Goal: Information Seeking & Learning: Learn about a topic

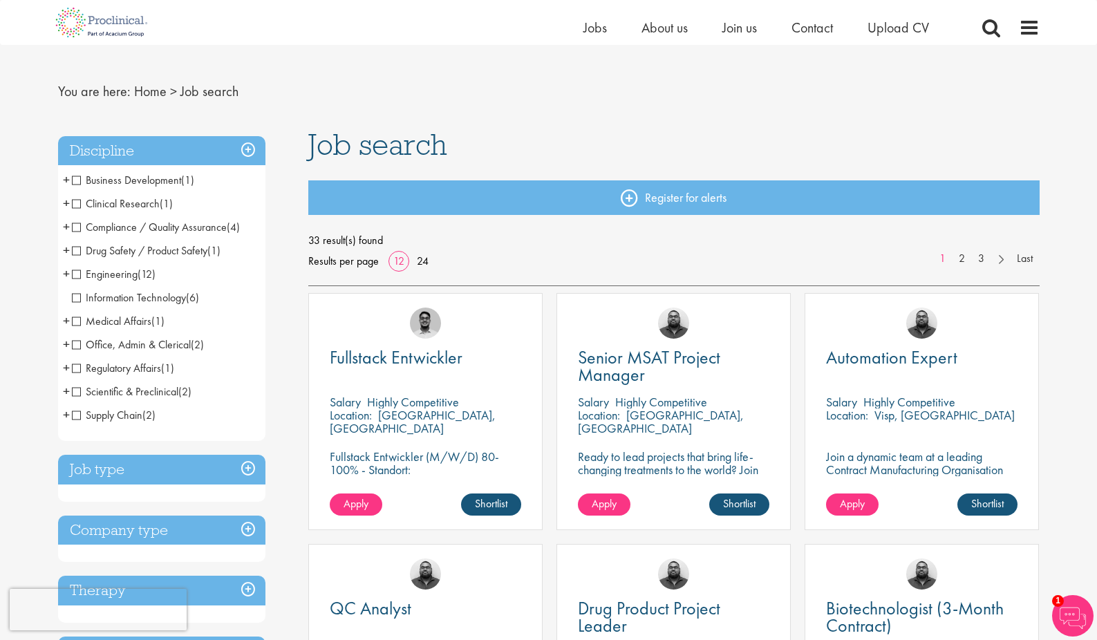
scroll to position [17, 0]
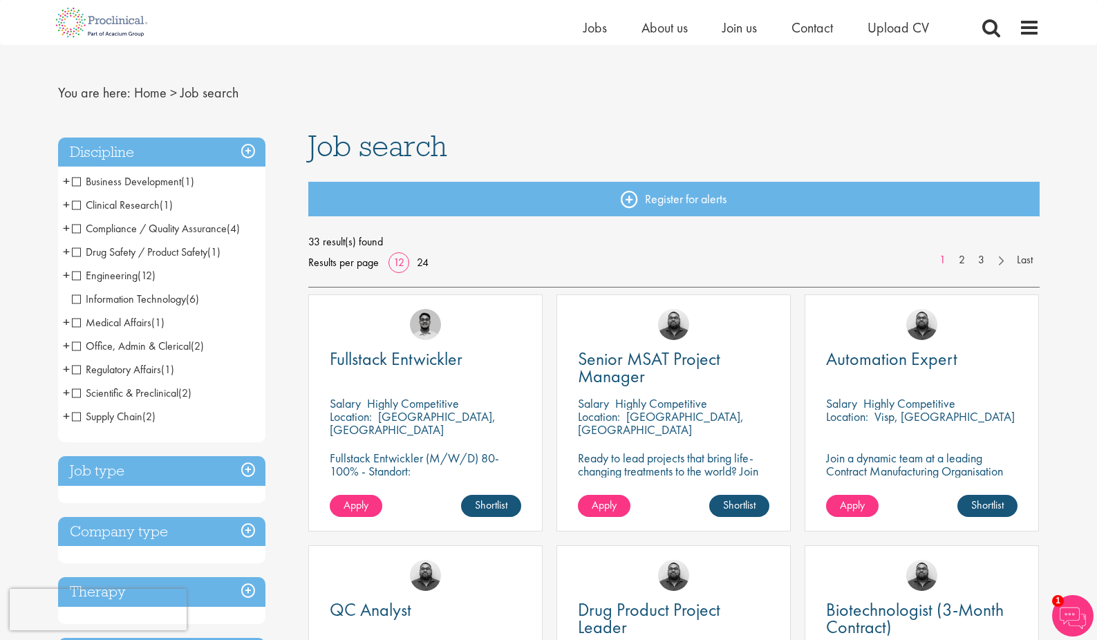
click at [176, 476] on h3 "Job type" at bounding box center [161, 471] width 207 height 30
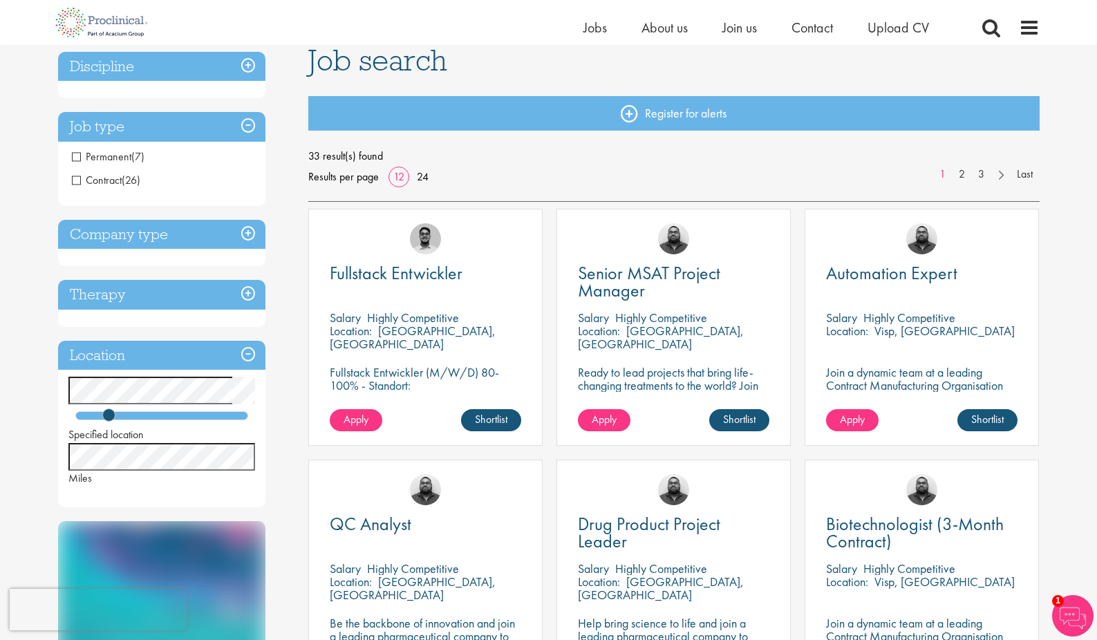
scroll to position [104, 0]
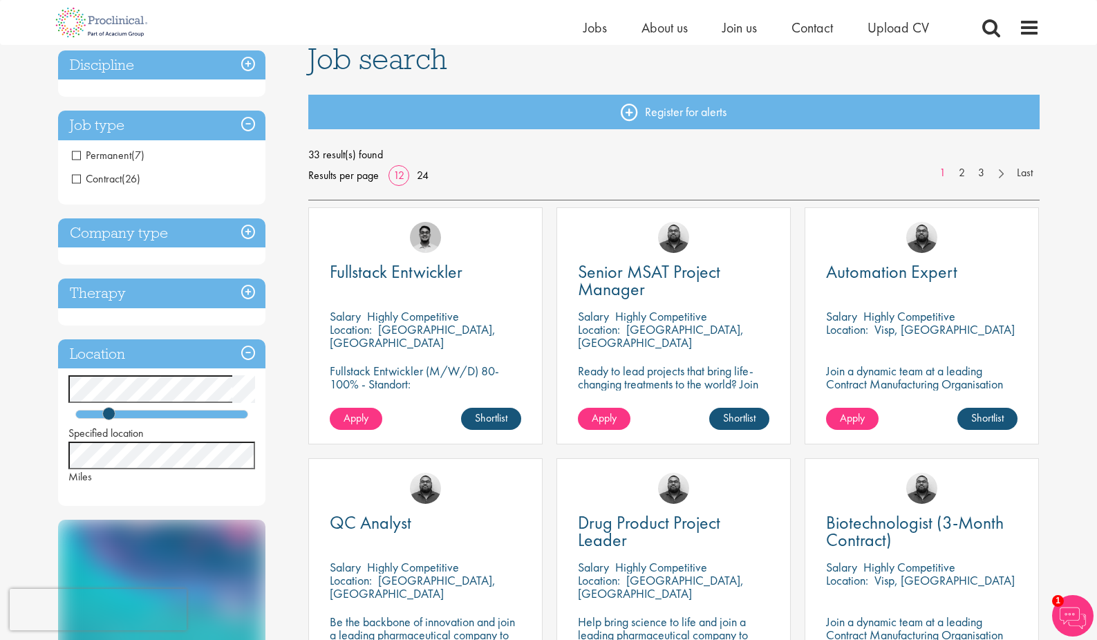
click at [135, 250] on div "Company type Pharmaceuticals (10) Biotechnology (1) Contract Manufacturing Orga…" at bounding box center [161, 241] width 207 height 47
click at [140, 232] on h3 "Company type" at bounding box center [161, 233] width 207 height 30
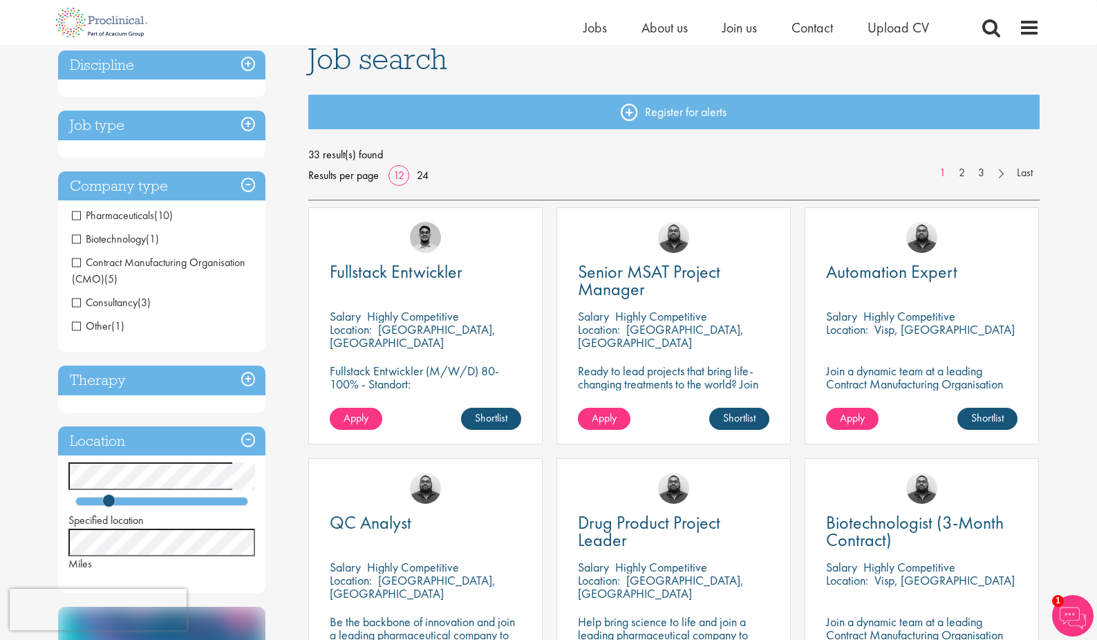
click at [141, 380] on h3 "Therapy" at bounding box center [161, 381] width 207 height 30
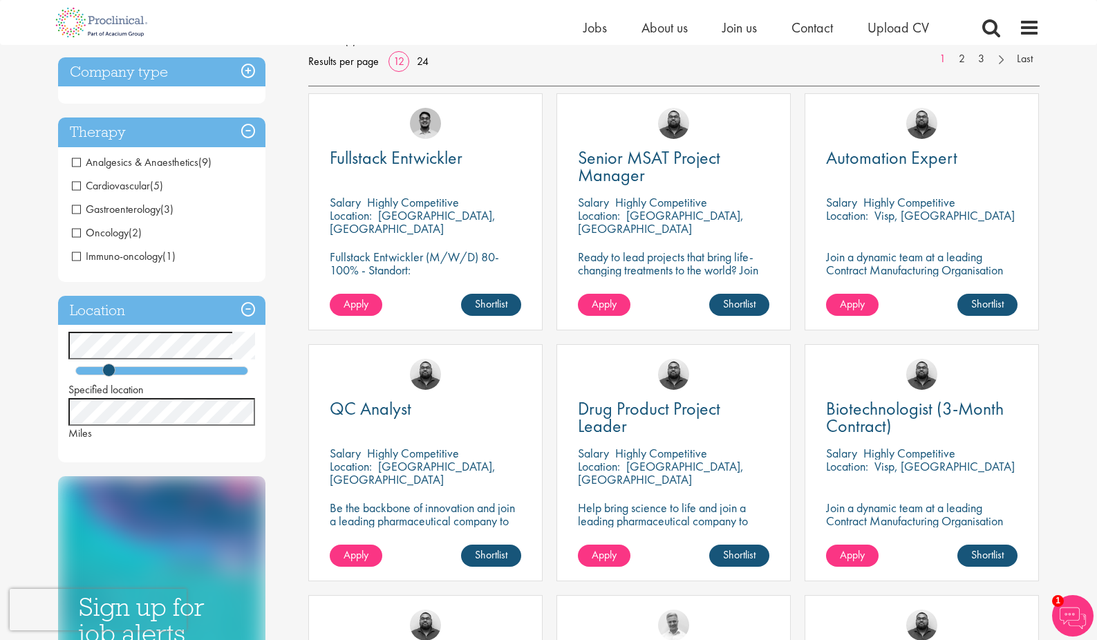
scroll to position [226, 0]
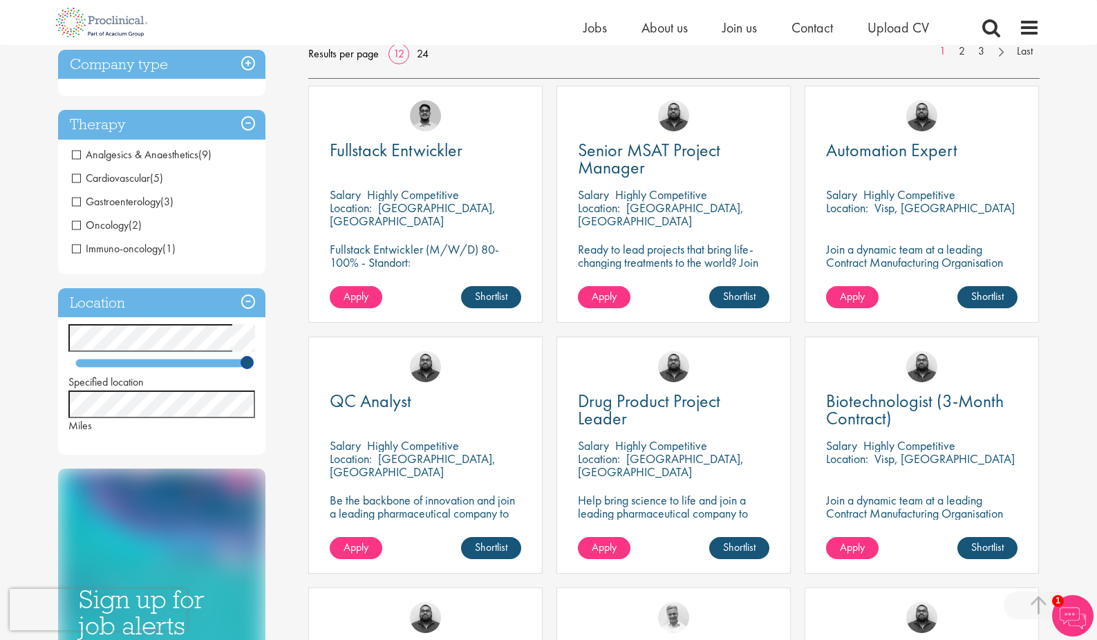
drag, startPoint x: 111, startPoint y: 360, endPoint x: 301, endPoint y: 368, distance: 190.3
click at [301, 368] on div "Discipline Business Development (1) - + Commercial Operations (1) Clinical Rese…" at bounding box center [549, 563] width 1002 height 1282
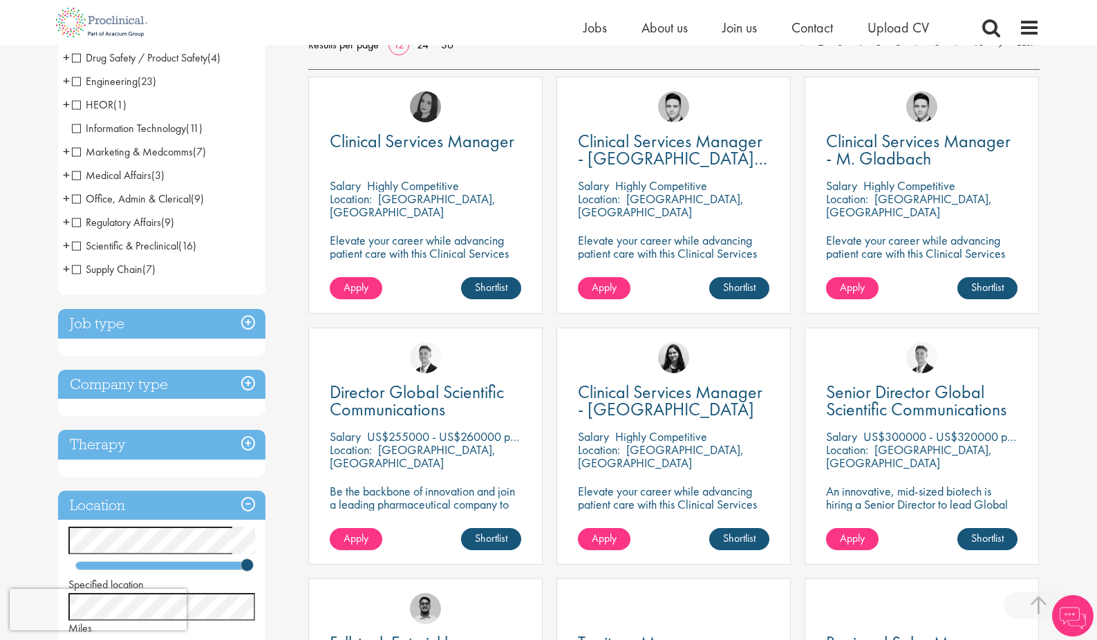
scroll to position [249, 0]
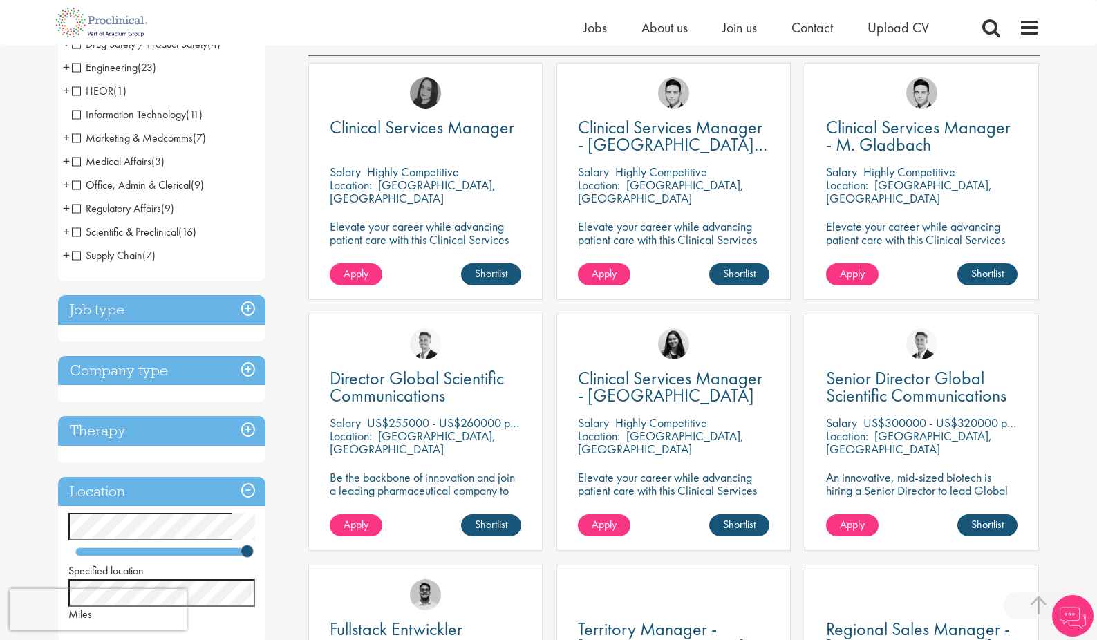
click at [201, 312] on h3 "Job type" at bounding box center [161, 310] width 207 height 30
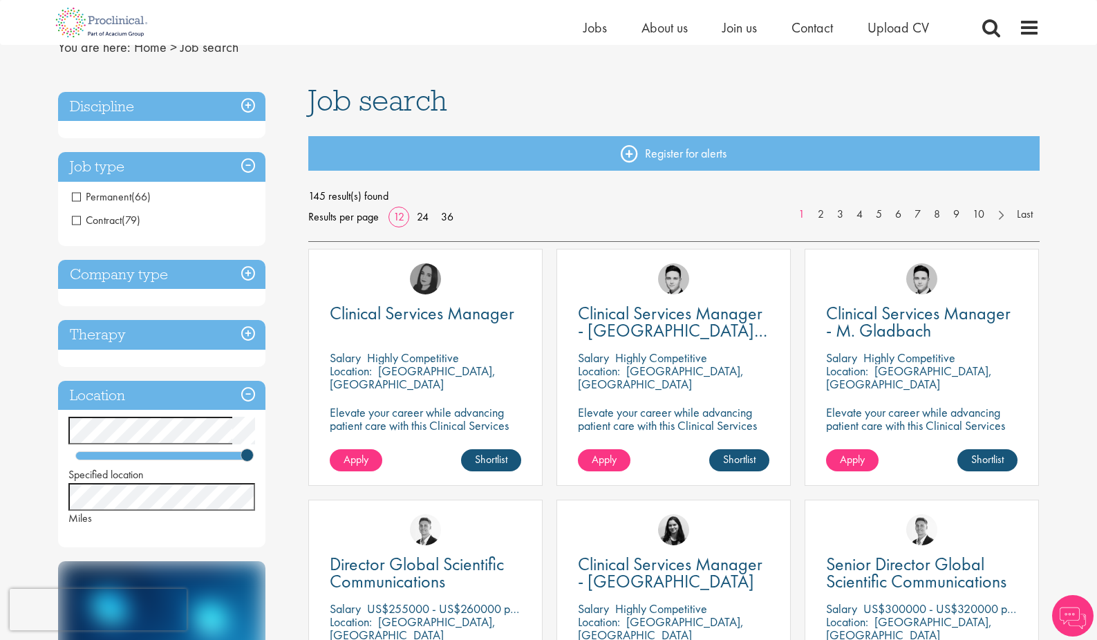
scroll to position [61, 0]
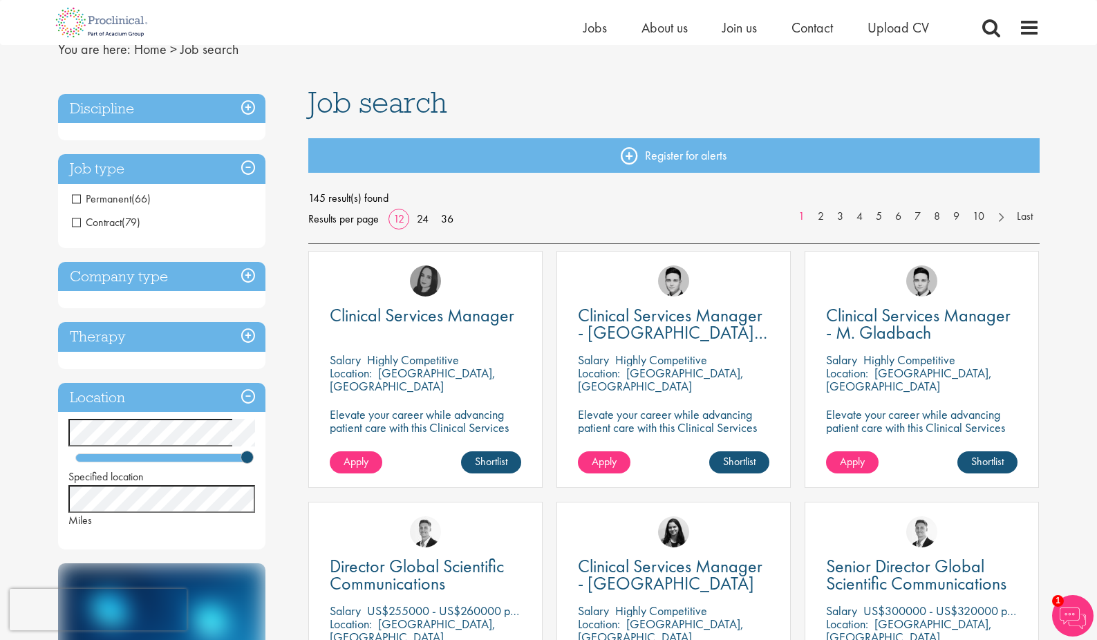
click at [194, 96] on h3 "Discipline" at bounding box center [161, 109] width 207 height 30
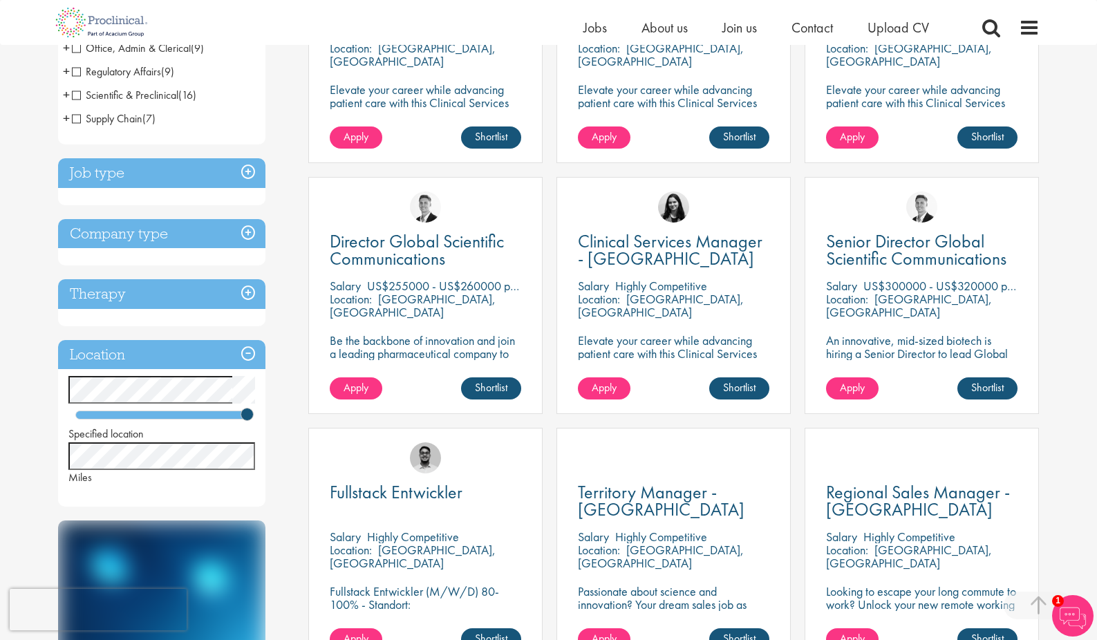
scroll to position [386, 0]
click at [165, 291] on h3 "Therapy" at bounding box center [161, 294] width 207 height 30
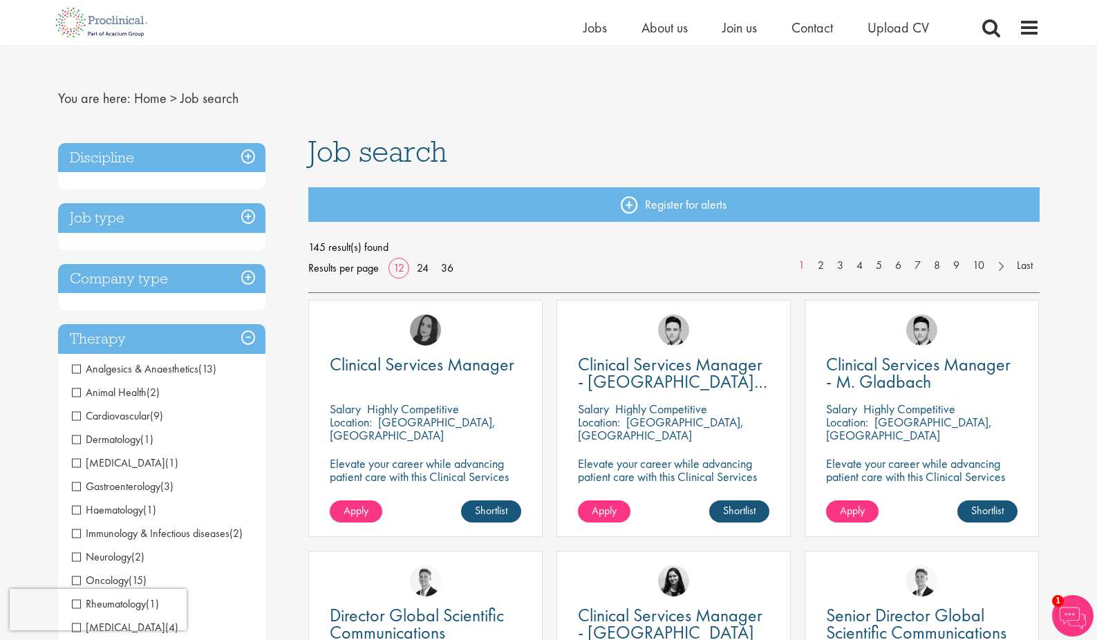
scroll to position [17, 0]
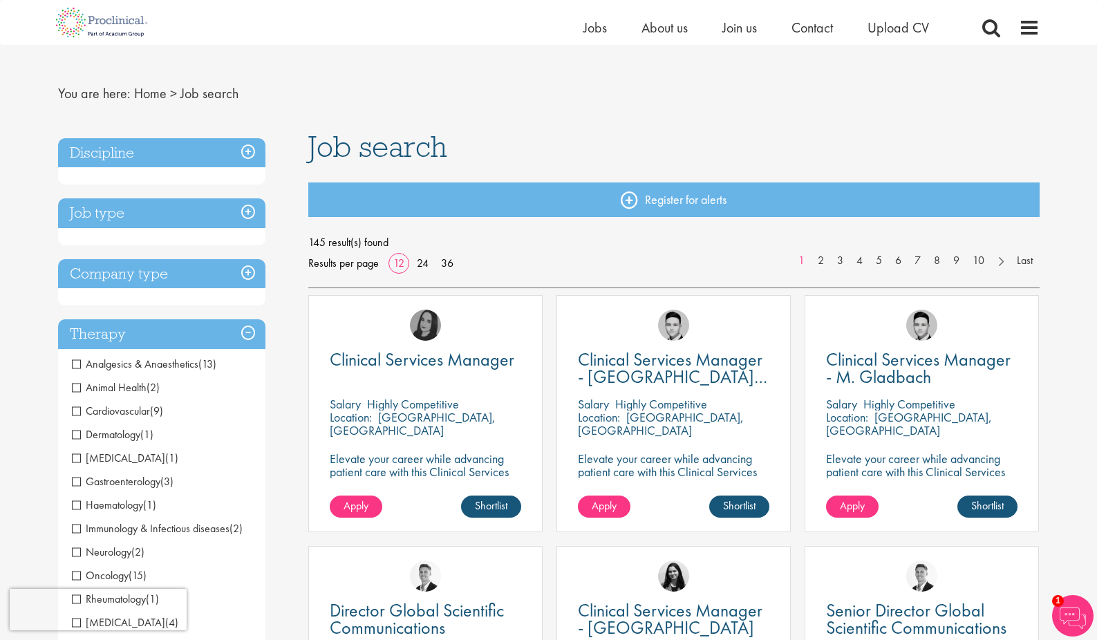
click at [158, 278] on h3 "Company type" at bounding box center [161, 274] width 207 height 30
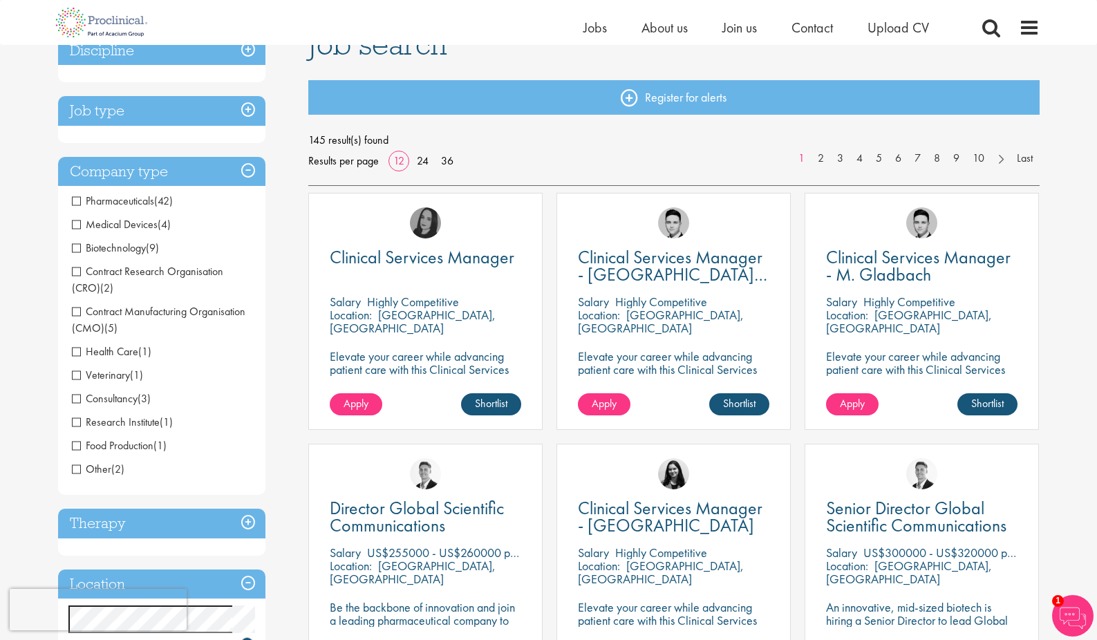
scroll to position [123, 0]
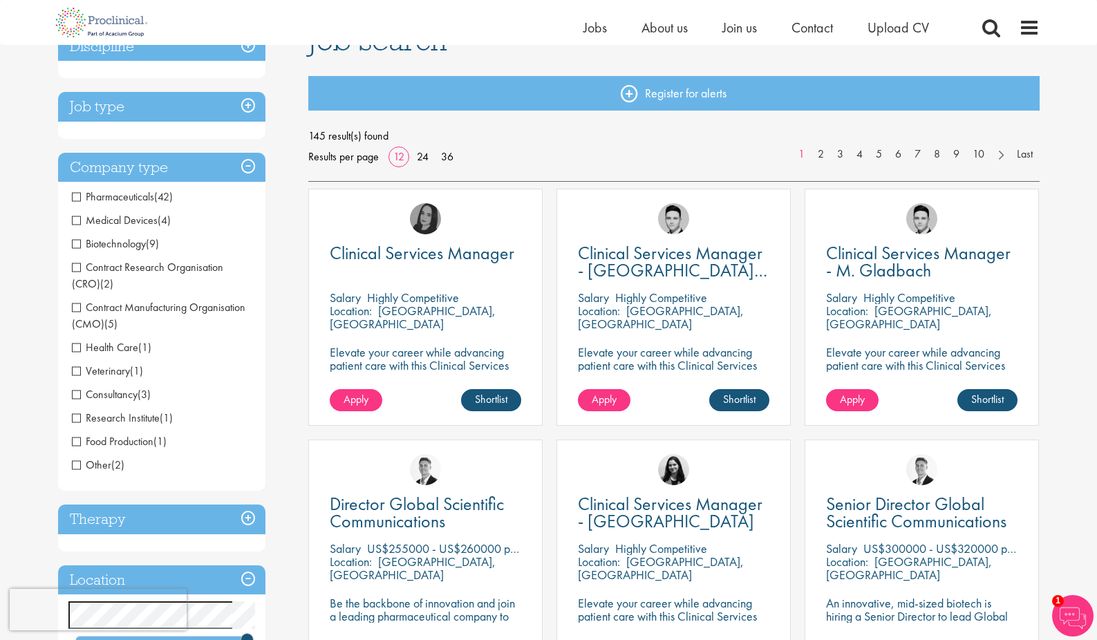
click at [119, 222] on span "Medical Devices" at bounding box center [115, 220] width 86 height 15
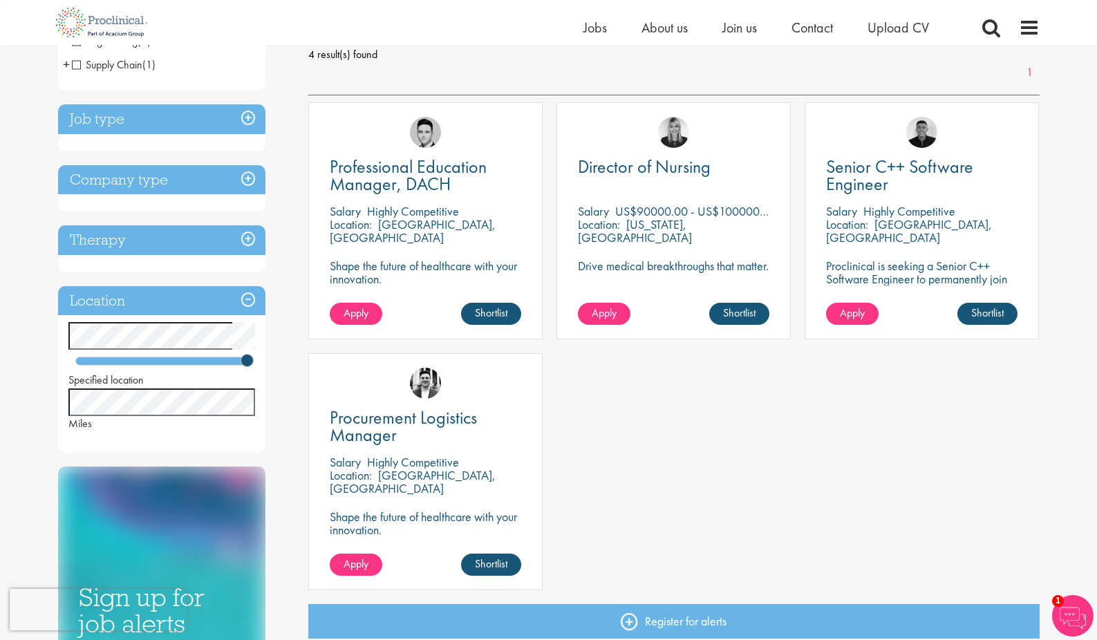
scroll to position [205, 0]
click at [158, 245] on h3 "Therapy" at bounding box center [161, 240] width 207 height 30
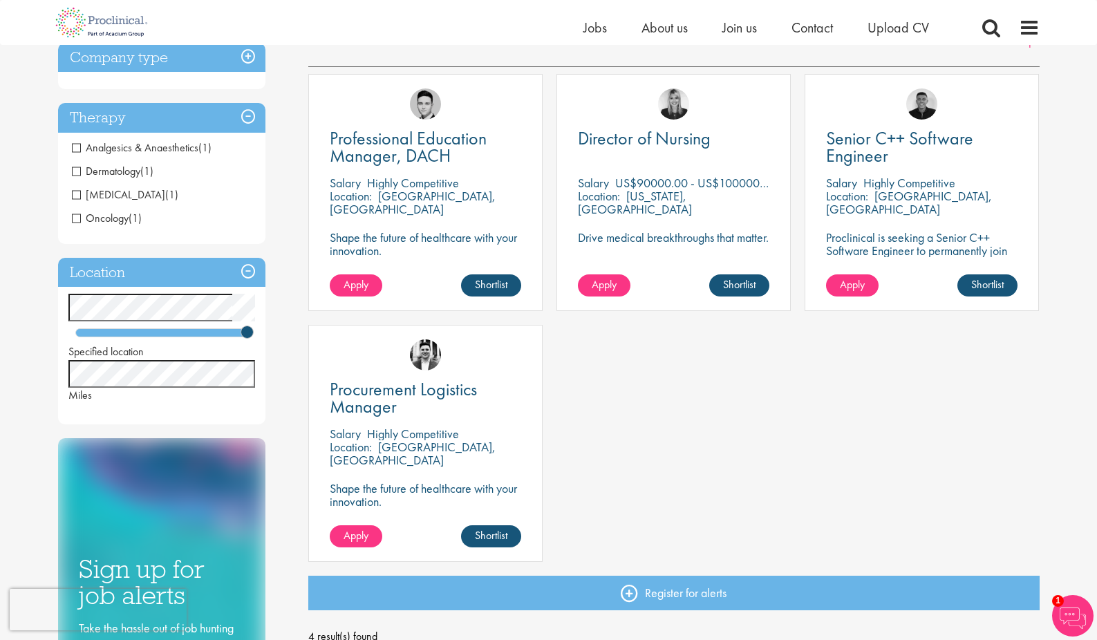
scroll to position [0, 0]
